Goal: Task Accomplishment & Management: Manage account settings

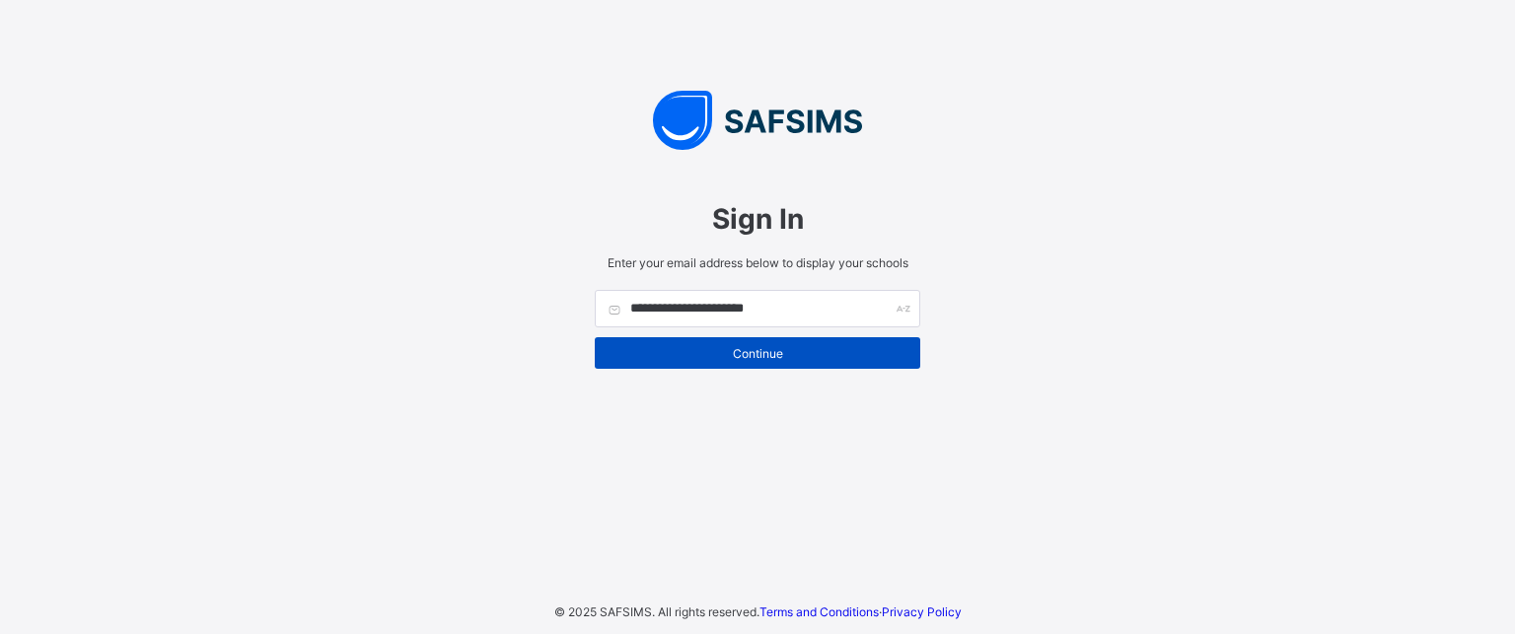
type input "**********"
click at [672, 346] on span "Continue" at bounding box center [758, 353] width 296 height 15
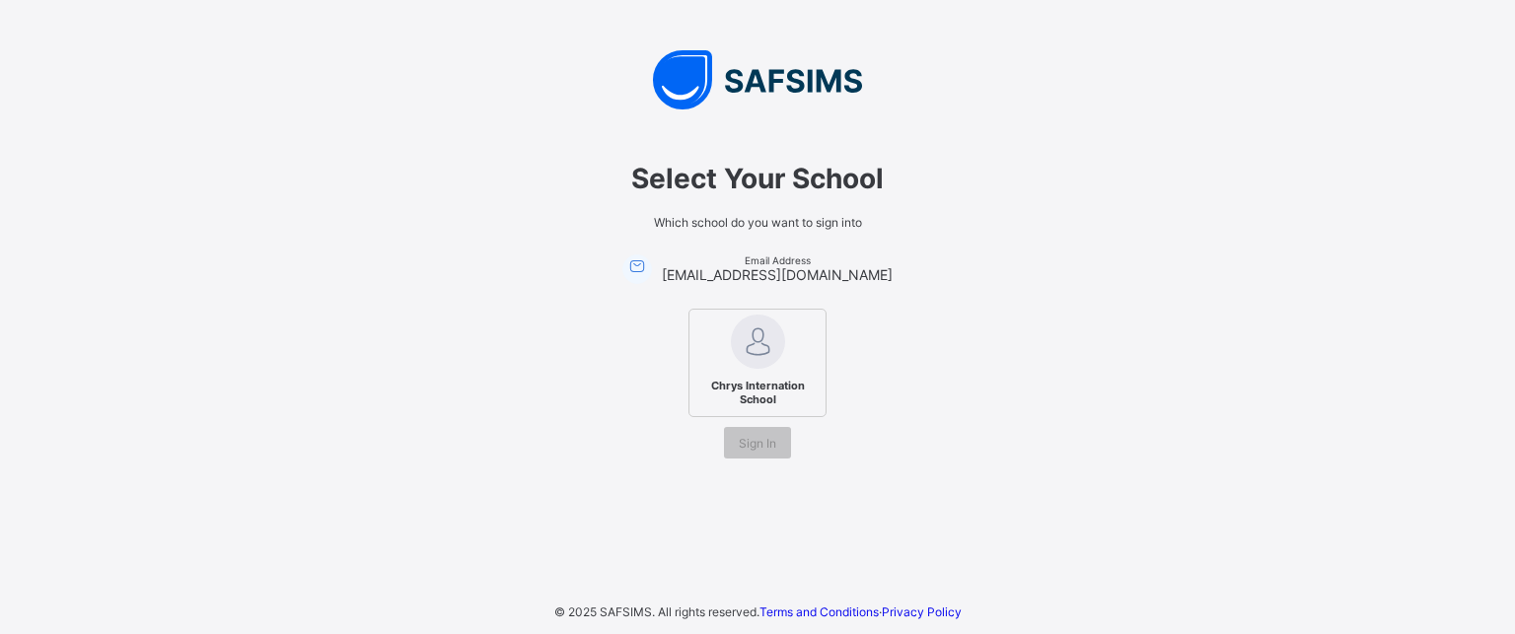
click at [769, 365] on img at bounding box center [758, 342] width 54 height 54
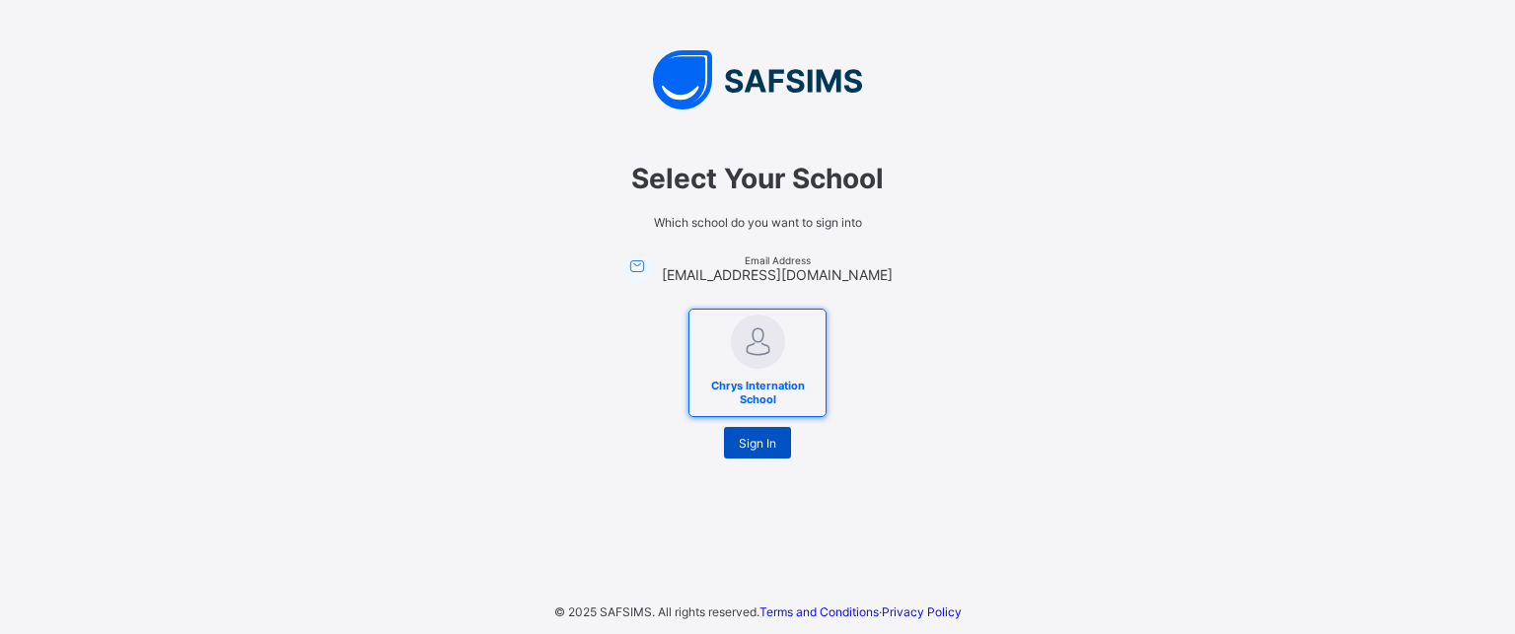
click at [769, 443] on span "Sign In" at bounding box center [757, 443] width 37 height 15
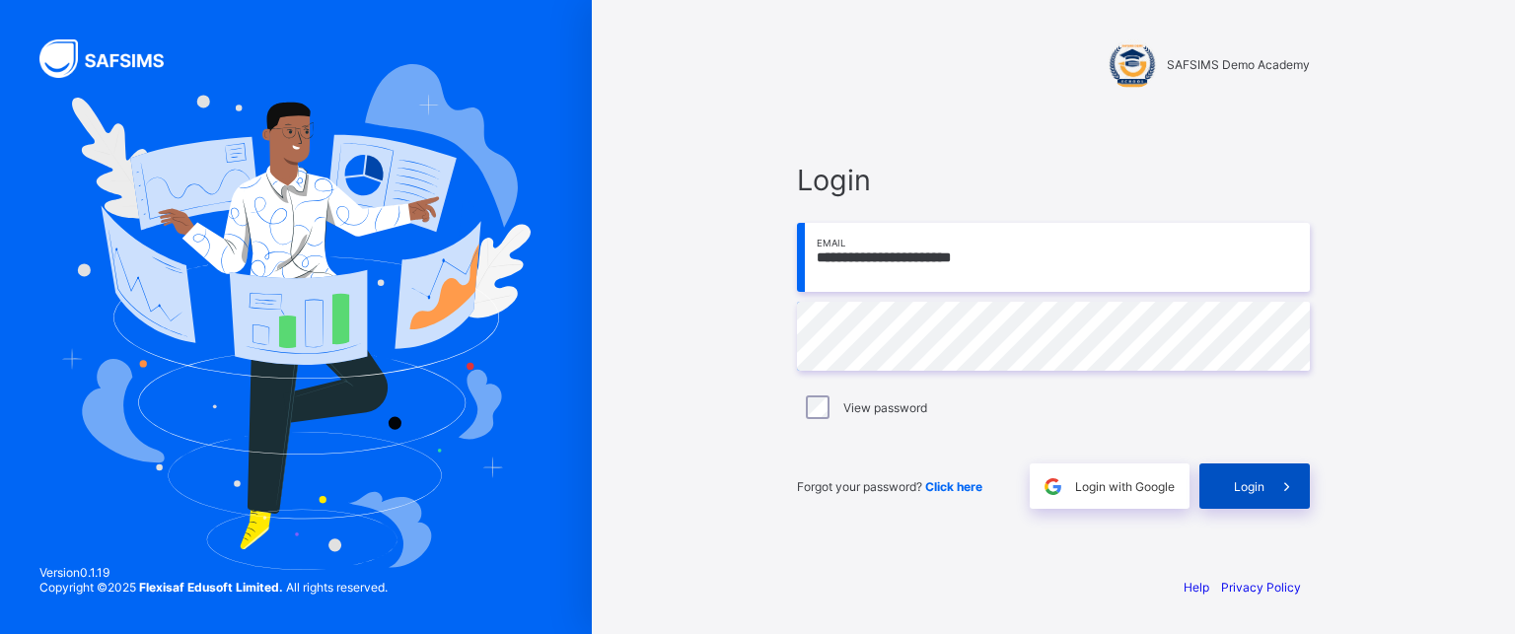
click at [1235, 476] on div "Login" at bounding box center [1254, 486] width 110 height 45
click at [1251, 482] on span "Login" at bounding box center [1249, 486] width 31 height 15
click at [1061, 471] on span at bounding box center [1052, 486] width 45 height 45
click at [1105, 477] on div "Login with Google" at bounding box center [1110, 486] width 160 height 45
